Goal: Transaction & Acquisition: Purchase product/service

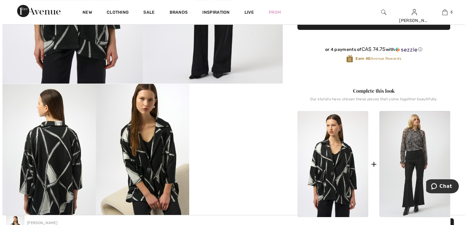
scroll to position [92, 0]
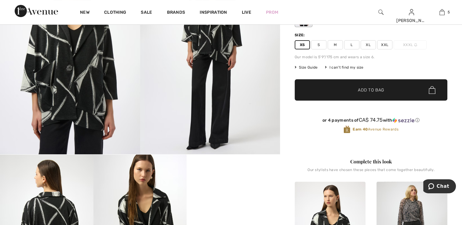
click at [83, 67] on img at bounding box center [70, 50] width 140 height 210
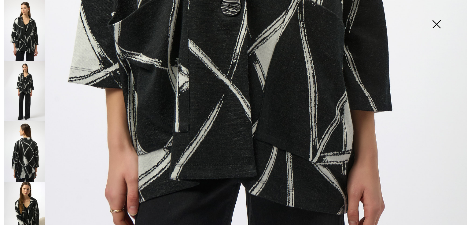
scroll to position [398, 0]
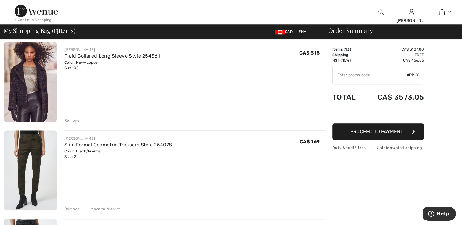
scroll to position [611, 0]
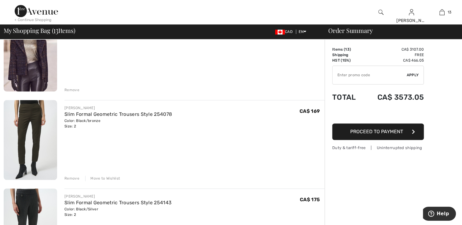
click at [105, 180] on div "Move to Wishlist" at bounding box center [102, 178] width 35 height 5
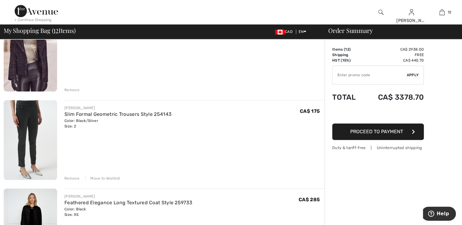
click at [98, 178] on div "Move to Wishlist" at bounding box center [102, 178] width 35 height 5
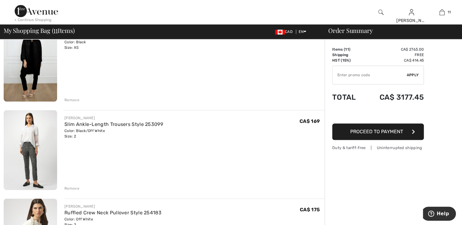
scroll to position [702, 0]
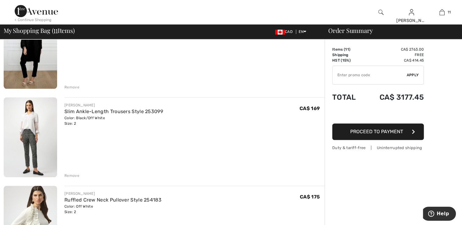
click at [74, 175] on div "Remove" at bounding box center [71, 175] width 15 height 5
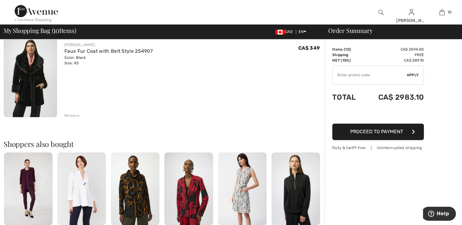
scroll to position [855, 0]
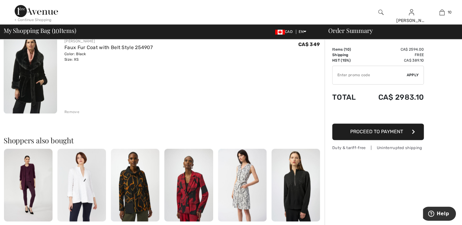
click at [73, 110] on div "Remove" at bounding box center [71, 111] width 15 height 5
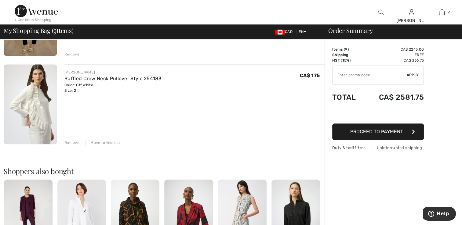
scroll to position [733, 0]
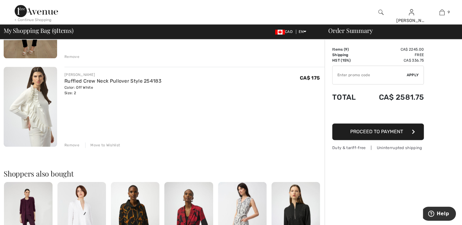
click at [106, 144] on div "Move to Wishlist" at bounding box center [102, 145] width 35 height 5
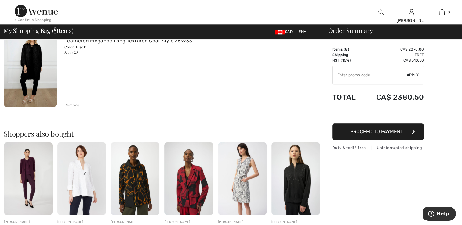
scroll to position [672, 0]
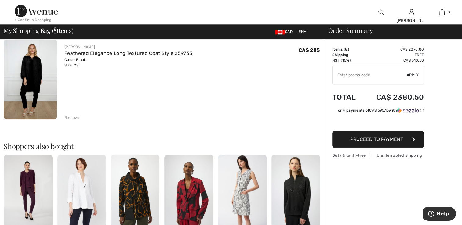
click at [70, 118] on div "Remove" at bounding box center [71, 117] width 15 height 5
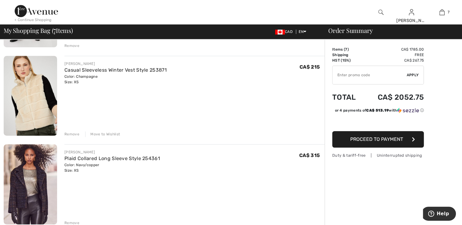
scroll to position [458, 0]
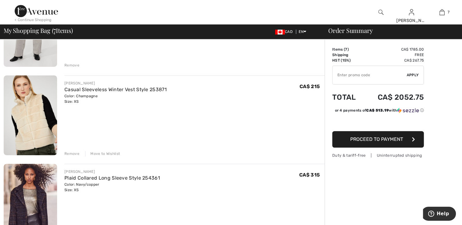
click at [102, 153] on div "Move to Wishlist" at bounding box center [102, 153] width 35 height 5
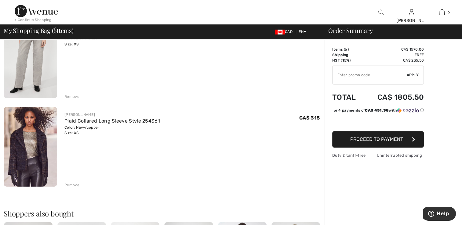
scroll to position [428, 0]
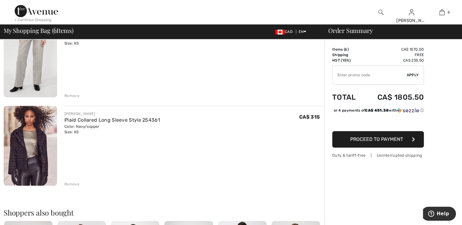
click at [35, 162] on img at bounding box center [30, 146] width 53 height 80
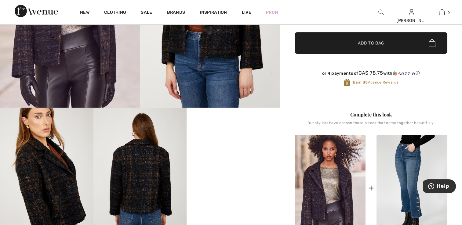
scroll to position [153, 0]
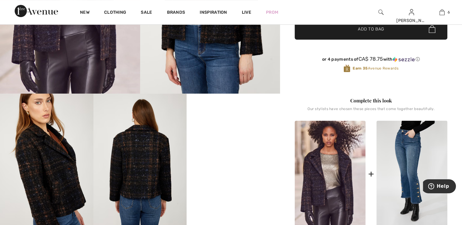
click at [216, 140] on video "Your browser does not support the video tag." at bounding box center [233, 117] width 93 height 47
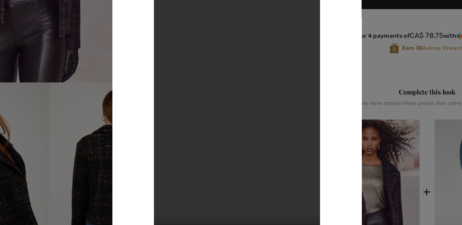
click at [104, 123] on div at bounding box center [231, 112] width 462 height 225
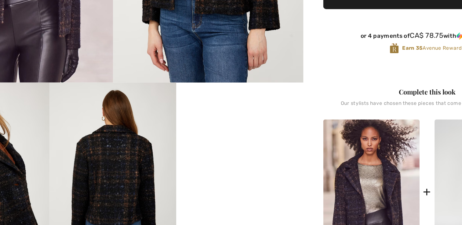
click at [391, 167] on img at bounding box center [412, 174] width 71 height 107
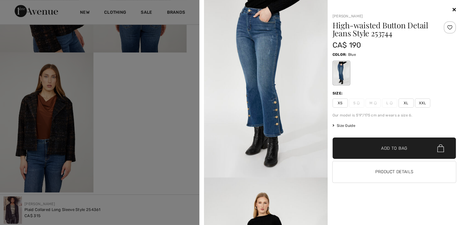
scroll to position [0, 0]
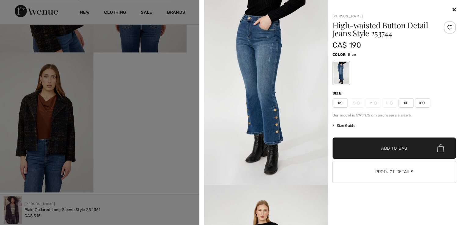
click at [64, 137] on div at bounding box center [231, 112] width 462 height 225
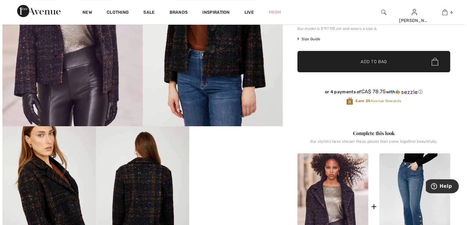
scroll to position [28, 0]
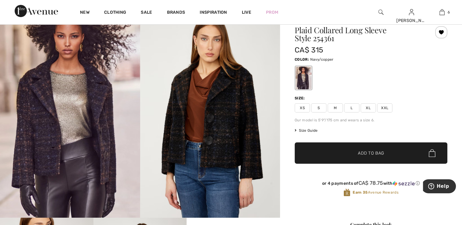
click at [167, 140] on img at bounding box center [210, 113] width 140 height 210
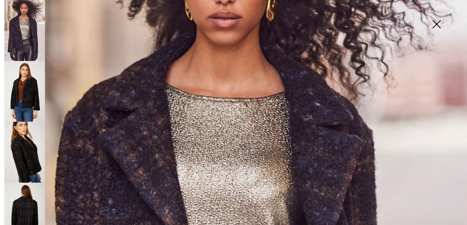
scroll to position [122, 0]
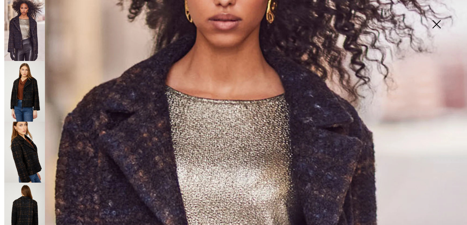
click at [27, 82] on img at bounding box center [24, 91] width 41 height 61
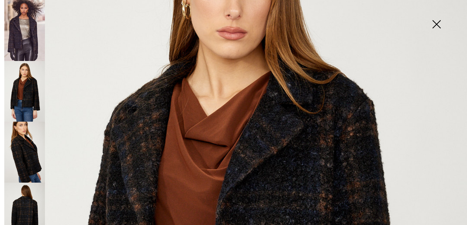
click at [24, 130] on img at bounding box center [24, 152] width 41 height 61
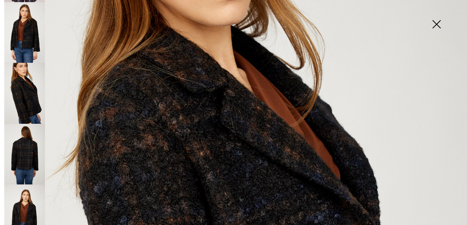
scroll to position [68, 0]
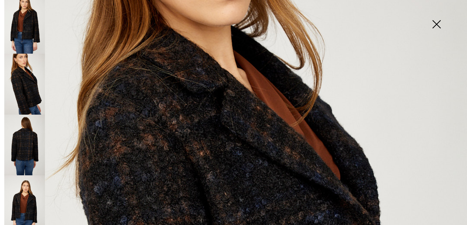
click at [22, 142] on img at bounding box center [24, 145] width 41 height 61
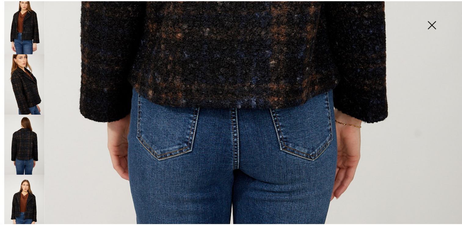
scroll to position [468, 0]
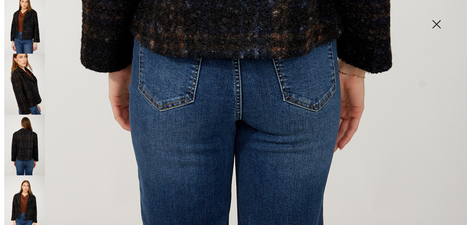
click at [439, 20] on img at bounding box center [436, 24] width 31 height 31
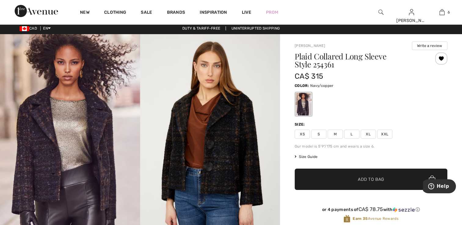
scroll to position [0, 0]
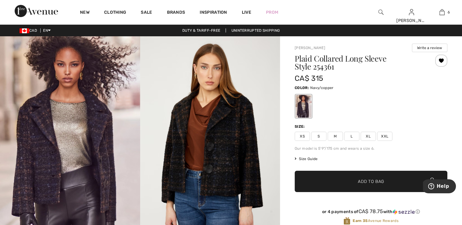
click at [306, 135] on span "XS" at bounding box center [302, 136] width 15 height 9
click at [439, 62] on div at bounding box center [441, 61] width 12 height 12
click at [442, 58] on div at bounding box center [441, 61] width 12 height 12
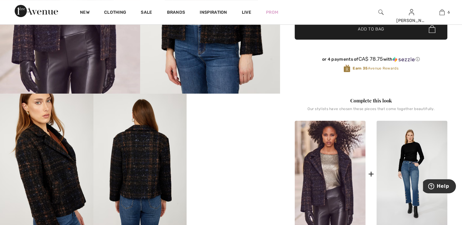
click at [410, 177] on img at bounding box center [412, 174] width 71 height 107
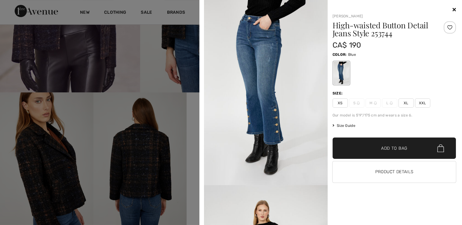
scroll to position [152, 0]
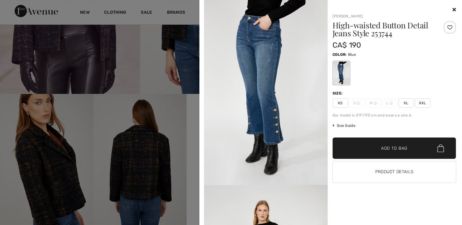
click at [338, 102] on span "XS" at bounding box center [340, 103] width 15 height 9
click at [381, 145] on span "Add to Bag" at bounding box center [394, 148] width 26 height 6
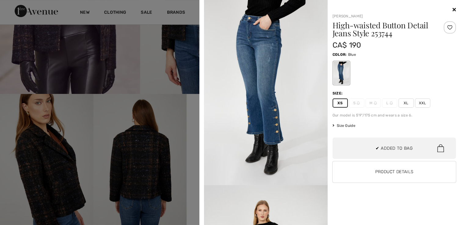
scroll to position [257, 0]
click at [447, 28] on div at bounding box center [450, 27] width 12 height 12
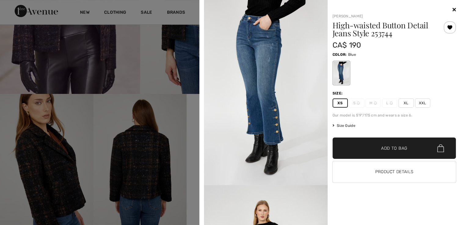
click at [449, 26] on div at bounding box center [450, 27] width 12 height 12
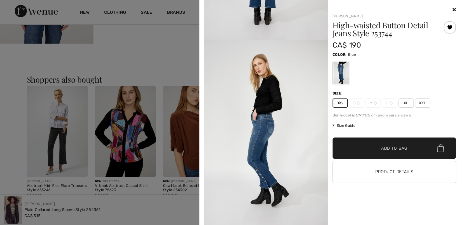
scroll to position [488, 0]
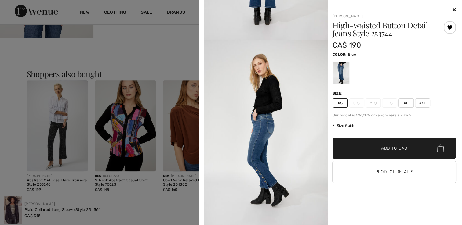
click at [453, 8] on icon at bounding box center [454, 9] width 3 height 5
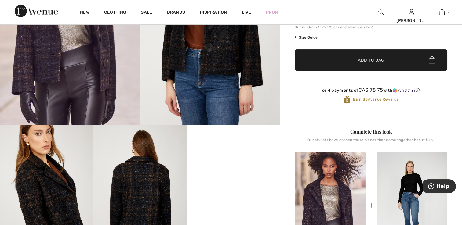
scroll to position [122, 0]
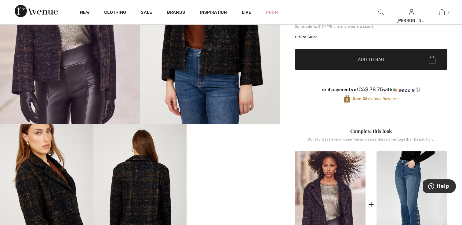
click at [323, 179] on img at bounding box center [330, 204] width 71 height 107
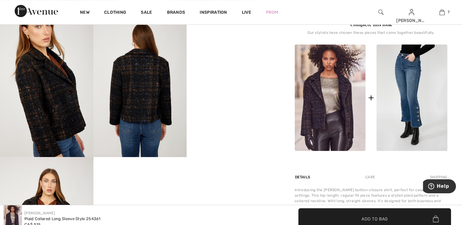
scroll to position [244, 0]
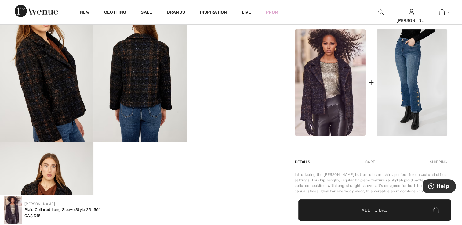
click at [75, 117] on img at bounding box center [46, 72] width 93 height 140
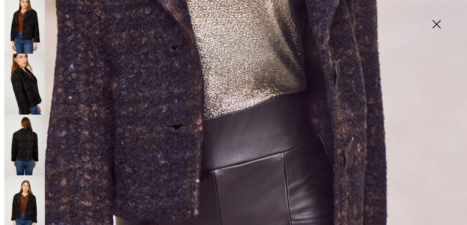
scroll to position [338, 0]
click at [36, 90] on img at bounding box center [24, 84] width 41 height 61
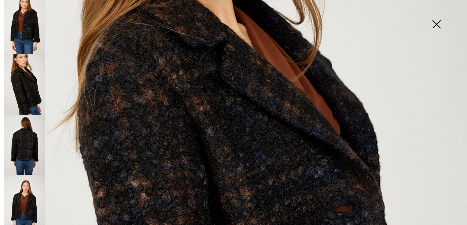
scroll to position [155, 0]
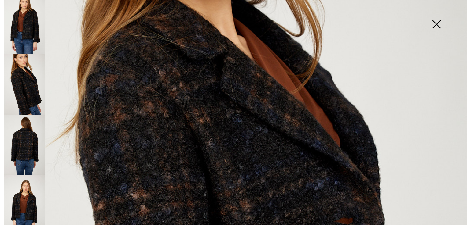
click at [437, 25] on img at bounding box center [436, 24] width 31 height 31
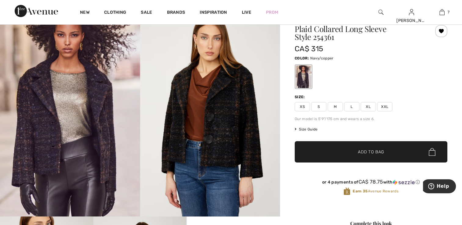
scroll to position [0, 0]
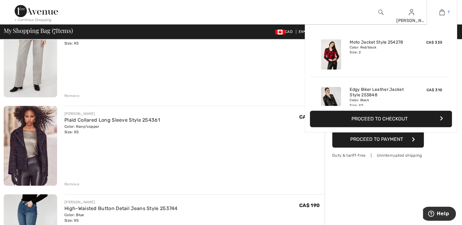
click at [443, 13] on img at bounding box center [441, 12] width 5 height 7
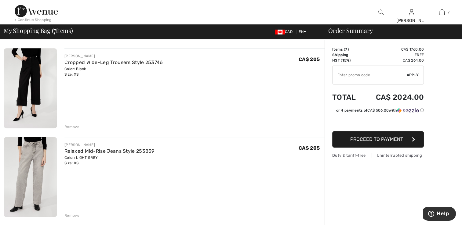
scroll to position [336, 0]
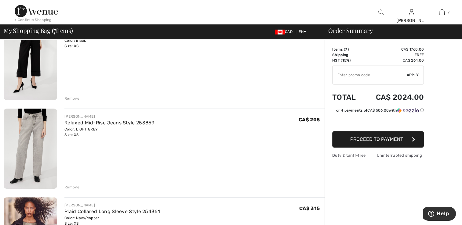
click at [21, 130] on img at bounding box center [30, 149] width 53 height 80
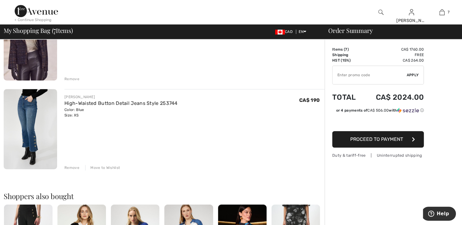
scroll to position [550, 0]
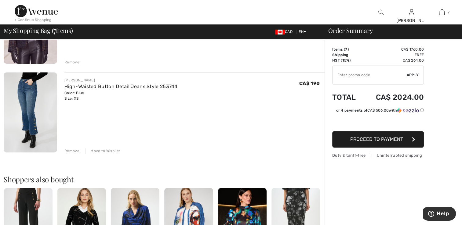
click at [105, 150] on div "Move to Wishlist" at bounding box center [102, 150] width 35 height 5
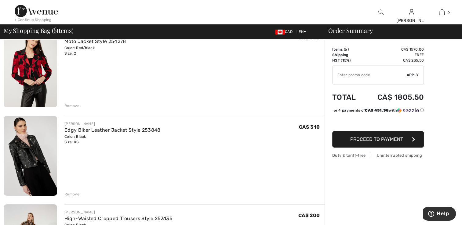
scroll to position [61, 0]
